Goal: Task Accomplishment & Management: Complete application form

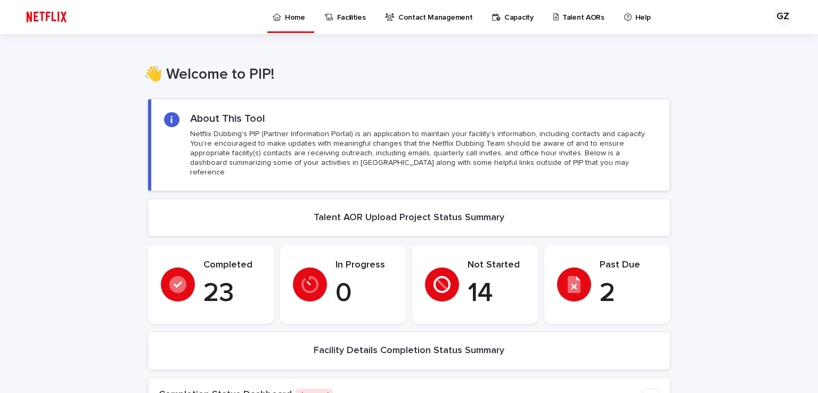
click at [580, 12] on p "Talent AORs" at bounding box center [583, 11] width 42 height 22
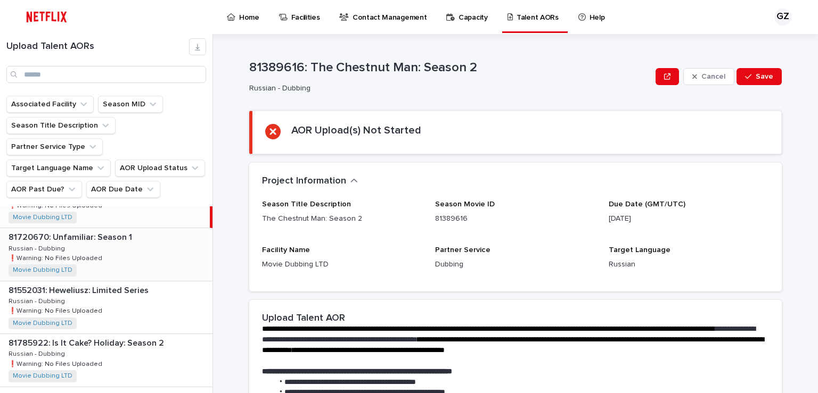
scroll to position [46, 0]
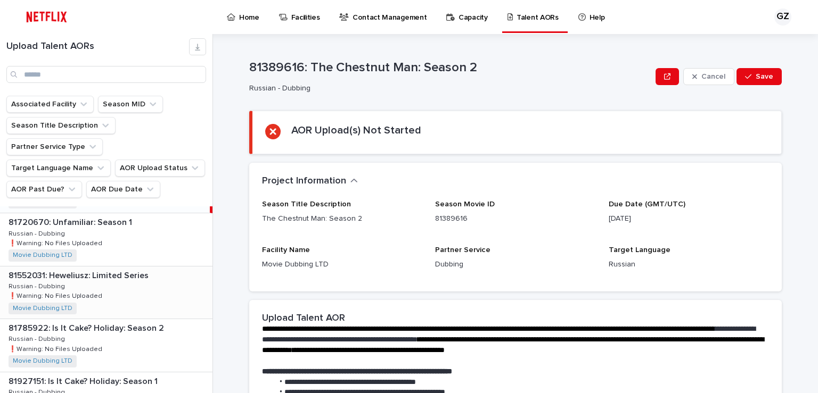
click at [107, 267] on div "81552031: Heweliusz: Limited Series 81552031: Heweliusz: Limited Series Russian…" at bounding box center [106, 293] width 212 height 52
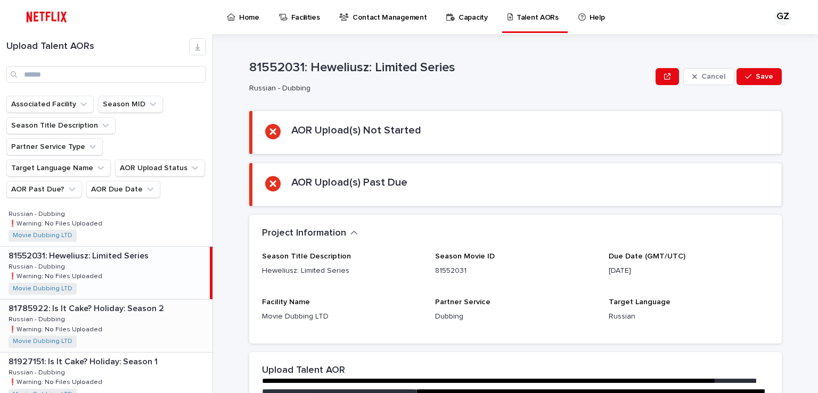
scroll to position [92, 0]
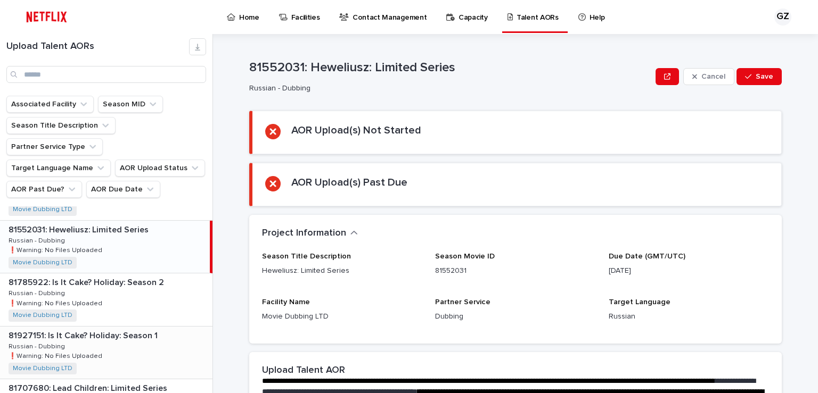
click at [104, 329] on p "81927151: Is It Cake? Holiday: Season 1" at bounding box center [84, 335] width 151 height 12
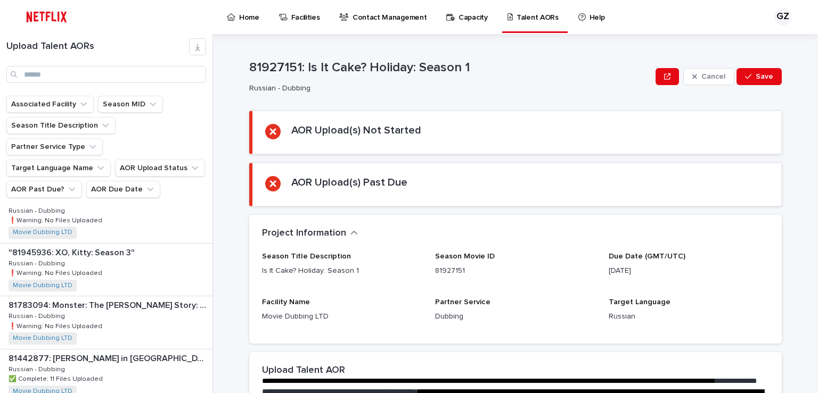
scroll to position [643, 0]
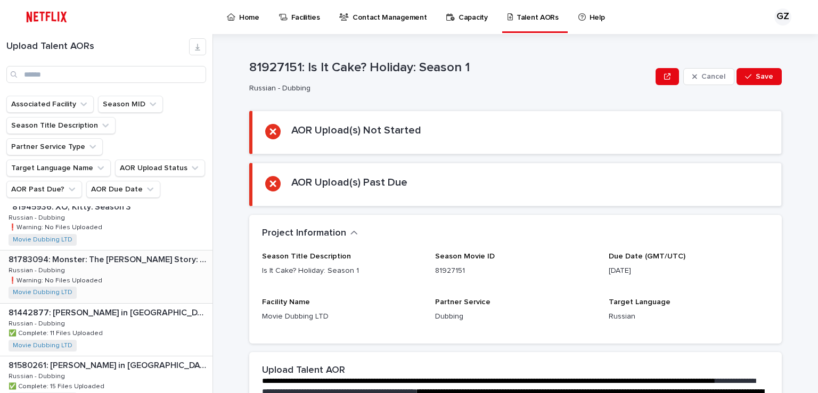
click at [105, 252] on div "81783094: Monster: The [PERSON_NAME] Story: Season 1 81783094: Monster: The [PE…" at bounding box center [106, 277] width 212 height 52
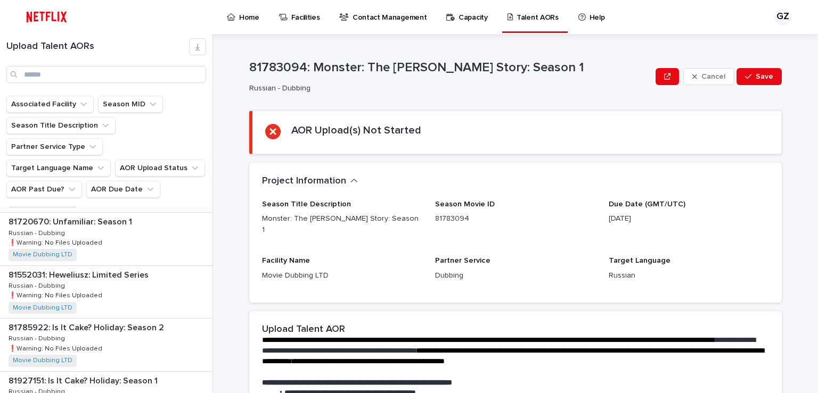
scroll to position [92, 0]
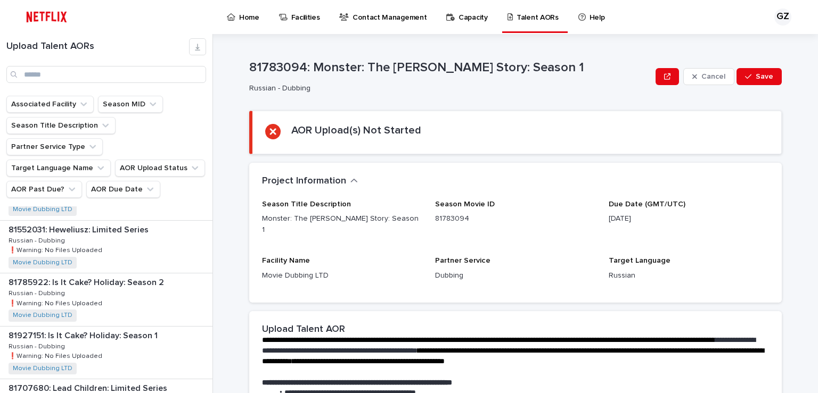
click at [110, 221] on div "81552031: Heweliusz: Limited Series 81552031: Heweliusz: Limited Series Russian…" at bounding box center [106, 247] width 212 height 52
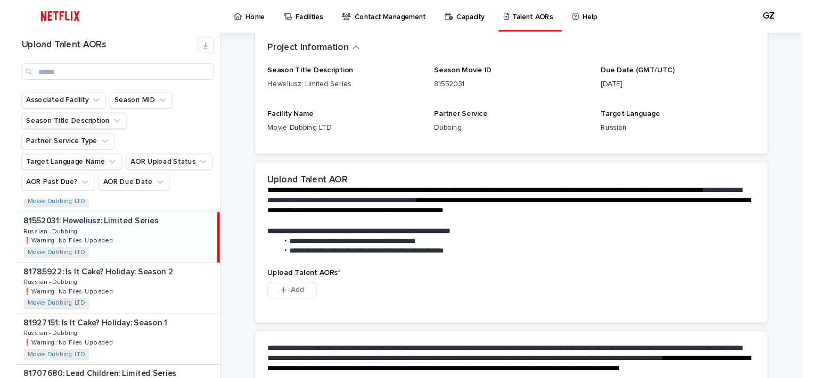
scroll to position [296, 0]
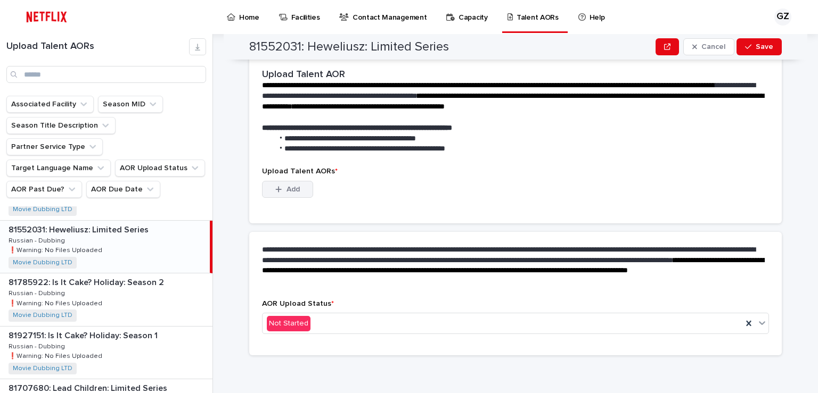
click at [289, 189] on span "Add" at bounding box center [292, 189] width 13 height 7
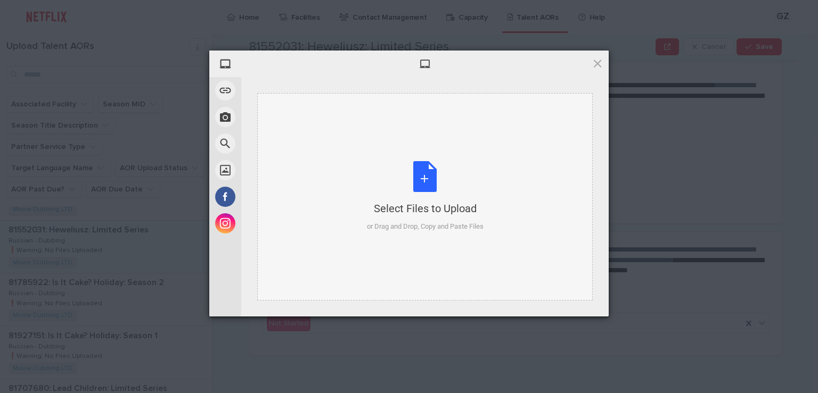
click at [298, 167] on div "Select Files to Upload or Drag and Drop, Copy and Paste Files" at bounding box center [424, 197] width 335 height 208
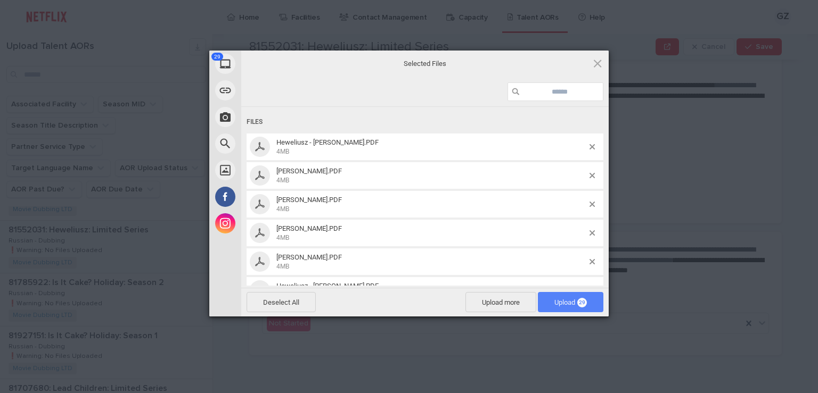
click at [567, 301] on span "Upload 29" at bounding box center [570, 303] width 32 height 8
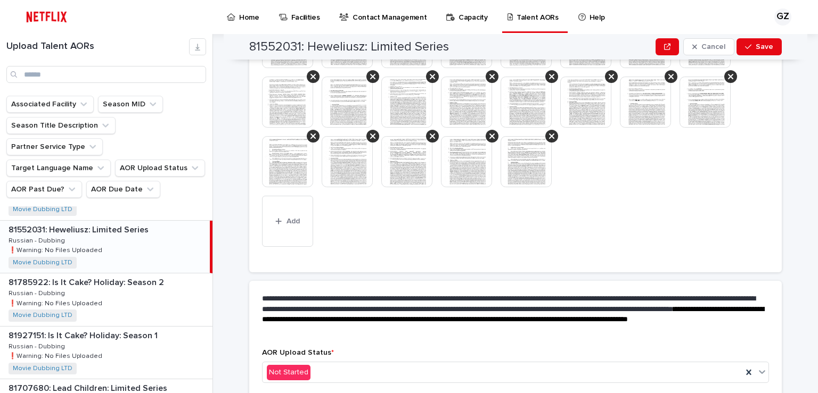
scroll to position [517, 0]
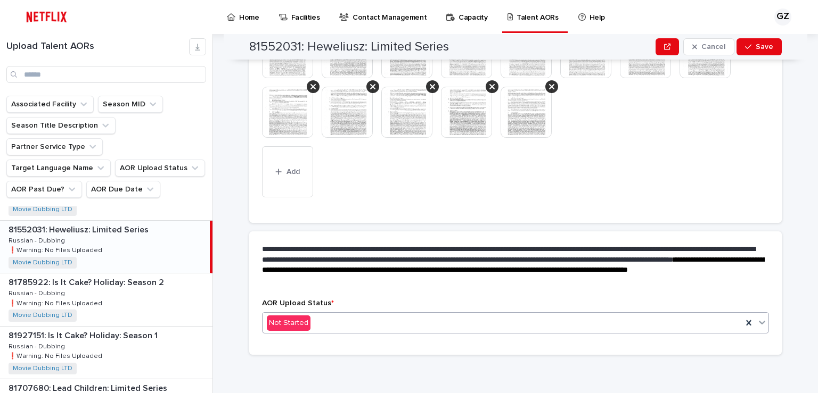
click at [359, 323] on div "Not Started" at bounding box center [502, 324] width 480 height 18
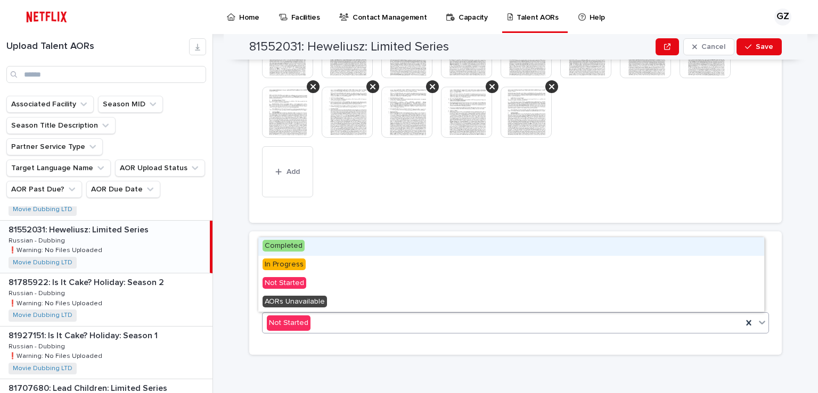
click at [331, 247] on div "Completed" at bounding box center [511, 246] width 506 height 19
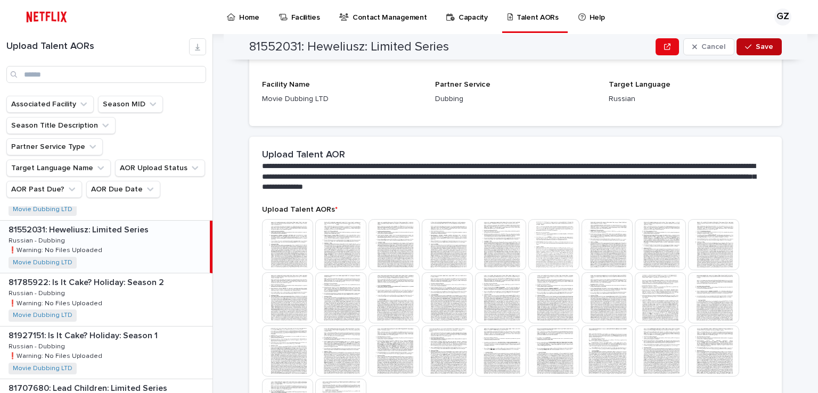
scroll to position [239, 0]
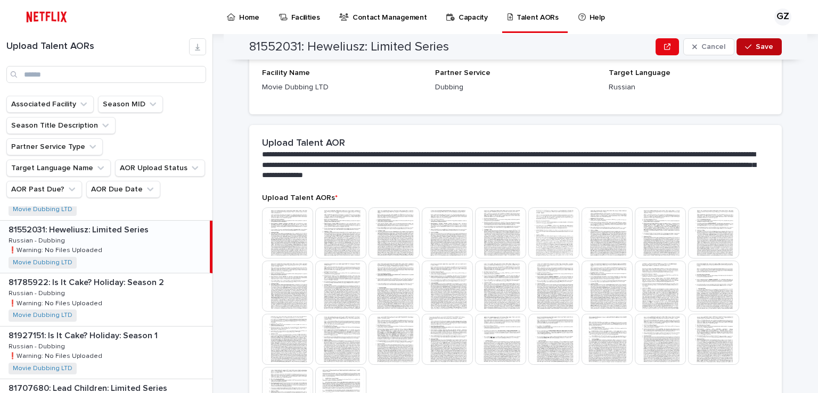
click at [745, 48] on icon "button" at bounding box center [748, 46] width 6 height 7
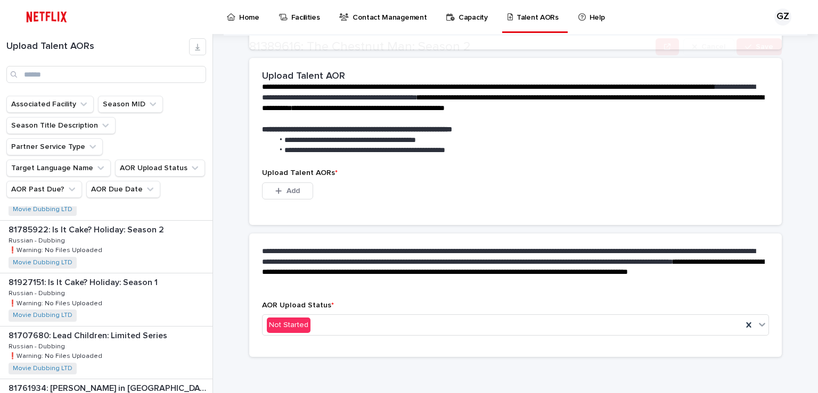
scroll to position [244, 0]
